Goal: Manage account settings

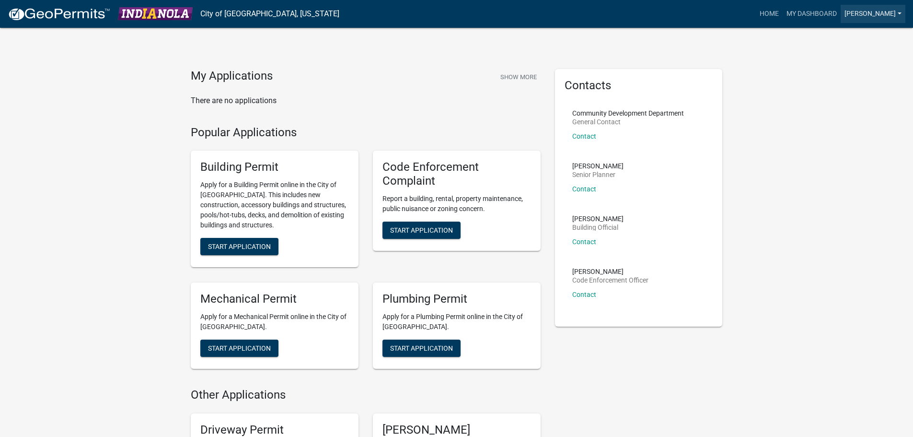
click at [887, 13] on link "[PERSON_NAME]" at bounding box center [872, 14] width 65 height 18
click at [863, 34] on link "Account" at bounding box center [866, 39] width 77 height 23
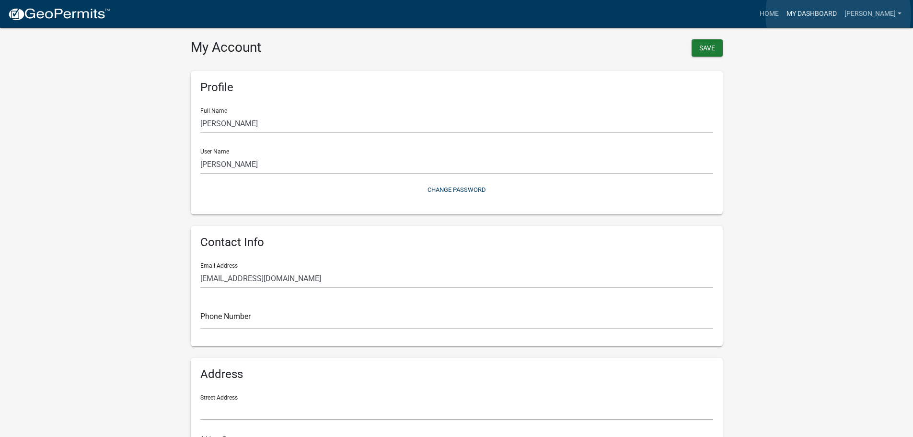
click at [838, 14] on link "My Dashboard" at bounding box center [811, 14] width 58 height 18
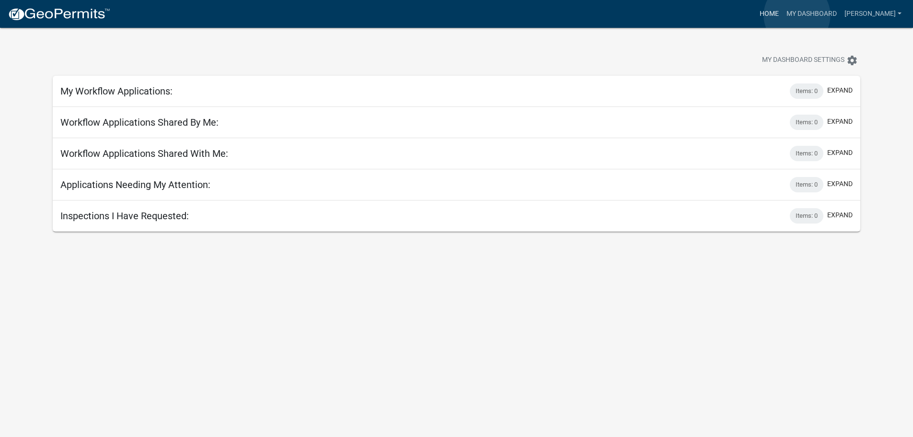
click at [782, 15] on link "Home" at bounding box center [769, 14] width 27 height 18
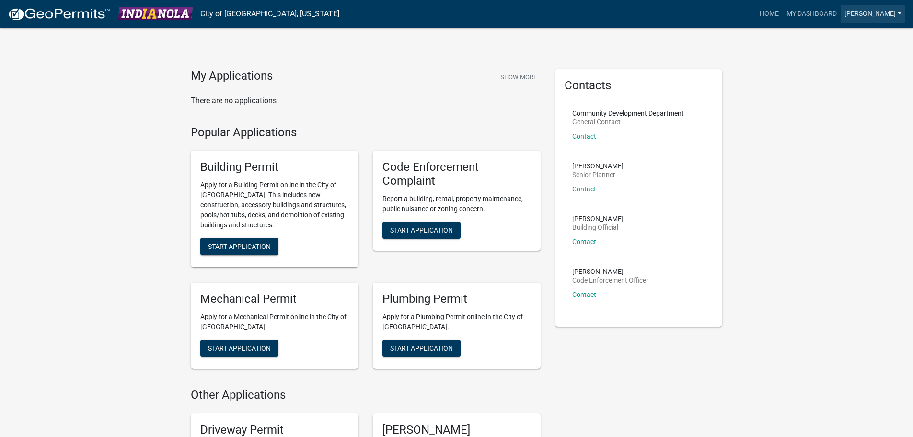
click at [885, 14] on link "[PERSON_NAME]" at bounding box center [872, 14] width 65 height 18
click at [862, 39] on link "Account" at bounding box center [866, 39] width 77 height 23
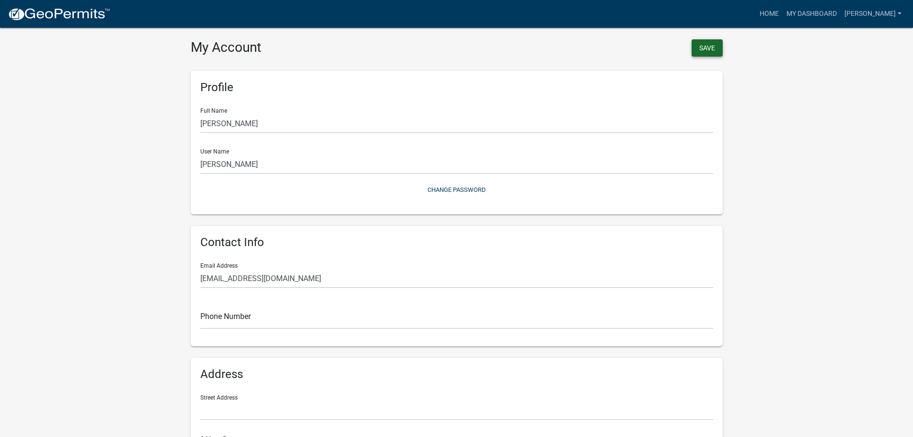
click at [705, 46] on button "Save" at bounding box center [706, 47] width 31 height 17
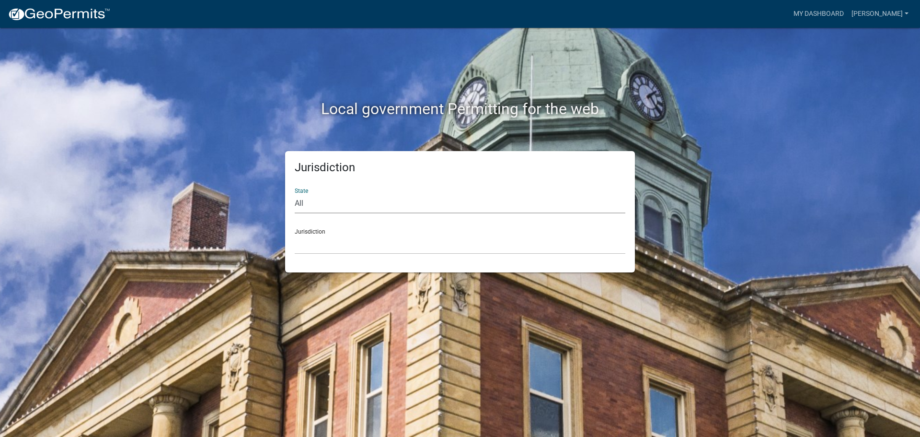
click at [366, 202] on select "All [US_STATE] [US_STATE] [US_STATE] [US_STATE] [US_STATE] [US_STATE] [US_STATE…" at bounding box center [460, 204] width 331 height 20
select select "[US_STATE]"
click at [295, 194] on select "All [US_STATE] [US_STATE] [US_STATE] [US_STATE] [US_STATE] [US_STATE] [US_STATE…" at bounding box center [460, 204] width 331 height 20
click at [359, 240] on select "[GEOGRAPHIC_DATA], [US_STATE] [GEOGRAPHIC_DATA], [US_STATE] [GEOGRAPHIC_DATA], …" at bounding box center [460, 244] width 331 height 20
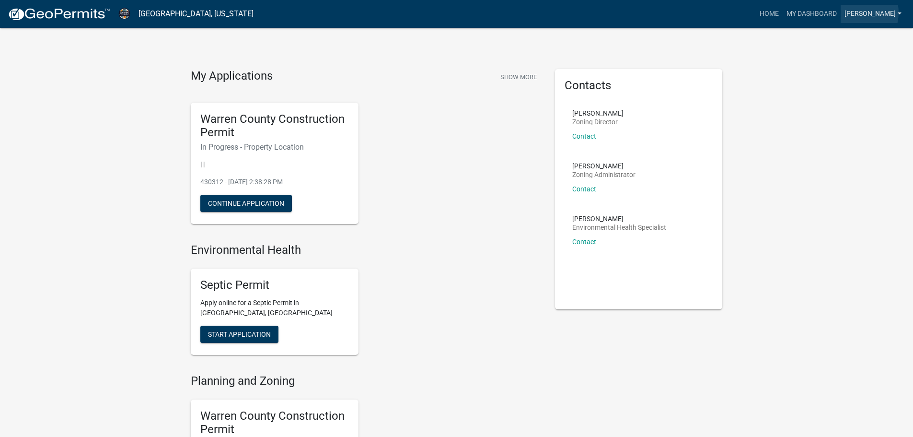
click at [877, 12] on link "[PERSON_NAME]" at bounding box center [872, 14] width 65 height 18
click at [852, 39] on link "Account" at bounding box center [866, 39] width 77 height 23
